Goal: Task Accomplishment & Management: Complete application form

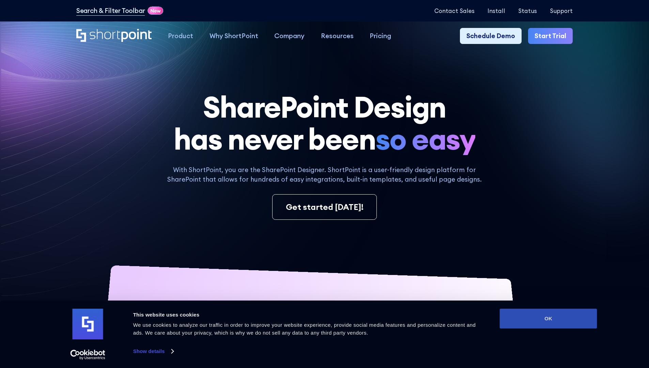
click at [548, 319] on button "OK" at bounding box center [548, 319] width 97 height 20
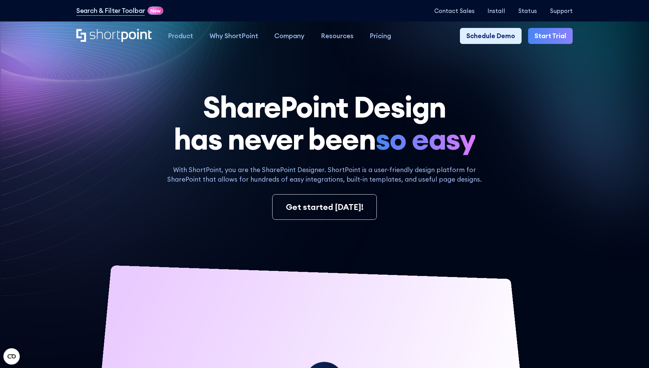
click at [553, 36] on link "Start Trial" at bounding box center [550, 36] width 45 height 16
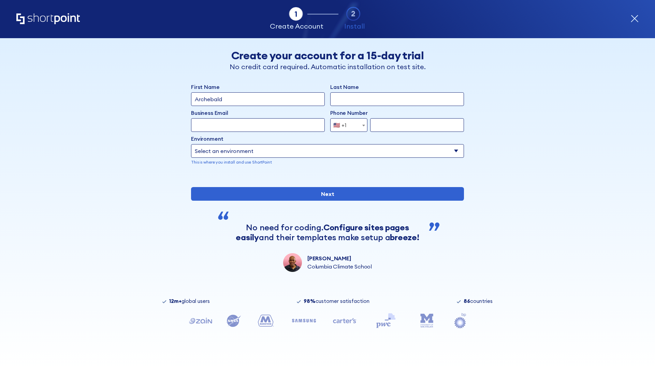
type input "Archebald"
type input "Berkuskv"
type input "2125556789"
select select "Microsoft 365"
type input "2125556789"
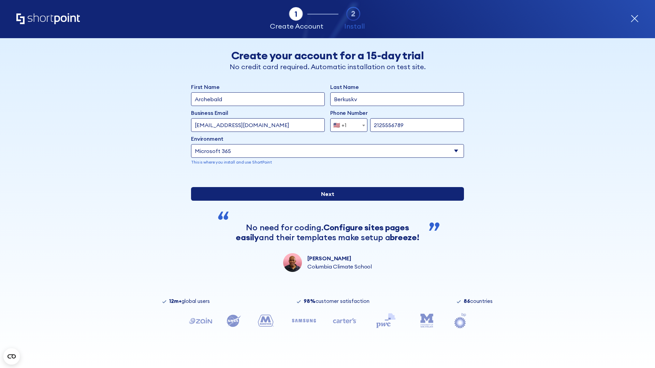
scroll to position [2, 0]
click at [325, 229] on div "First Name Archebald Last Name Berkuskv Business Email Invalid Email Address [E…" at bounding box center [327, 177] width 273 height 189
click at [325, 201] on input "Next" at bounding box center [327, 194] width 273 height 14
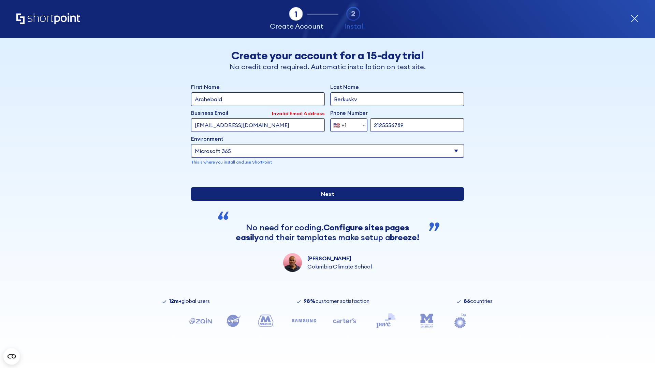
click at [325, 201] on input "Next" at bounding box center [327, 194] width 273 height 14
type input "[EMAIL_ADDRESS][DOMAIN_NAME]"
click at [325, 201] on input "Next" at bounding box center [327, 194] width 273 height 14
